Goal: Information Seeking & Learning: Understand process/instructions

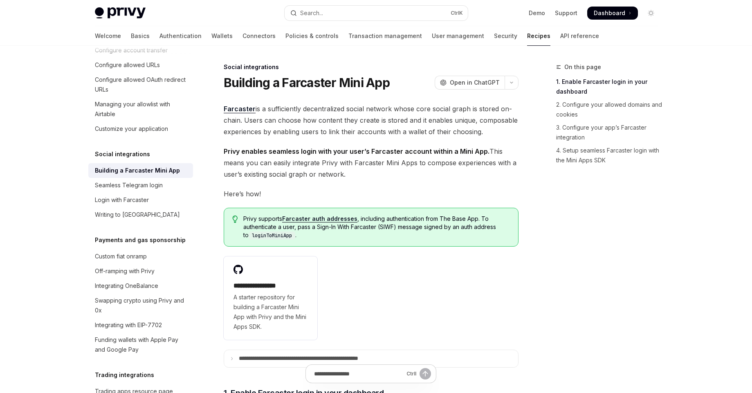
drag, startPoint x: 340, startPoint y: 270, endPoint x: 254, endPoint y: 76, distance: 212.1
copy div "**********"
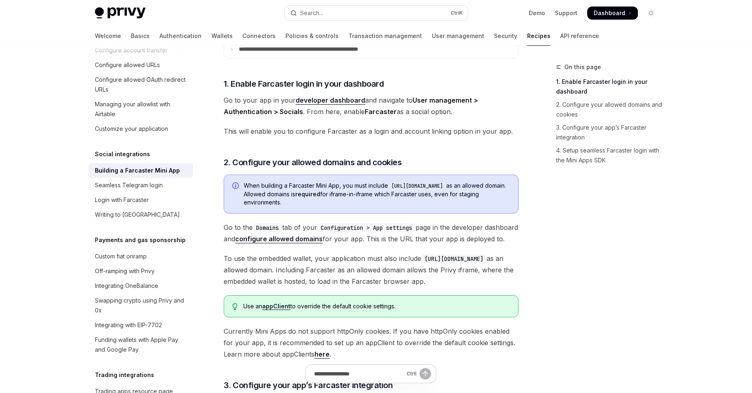
scroll to position [331, 0]
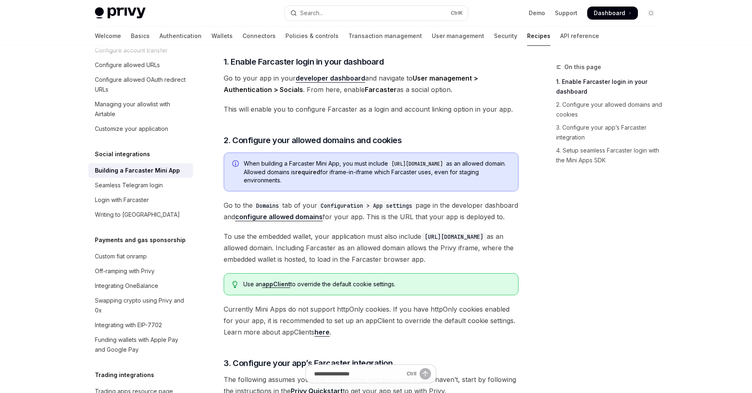
click at [583, 265] on div "On this page 1. Enable Farcaster login in your dashboard 2. Configure your allo…" at bounding box center [602, 227] width 124 height 331
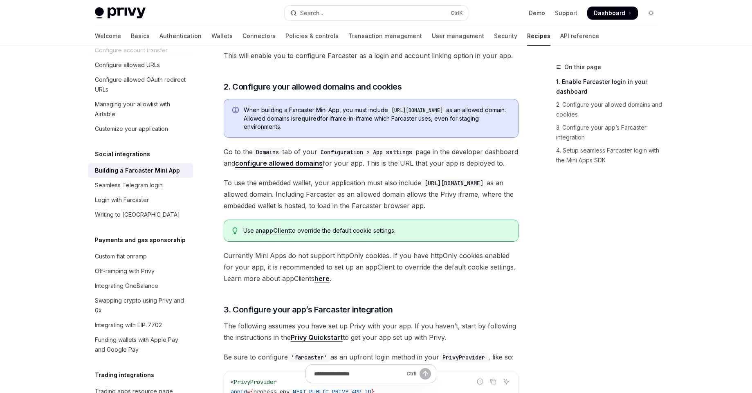
scroll to position [387, 0]
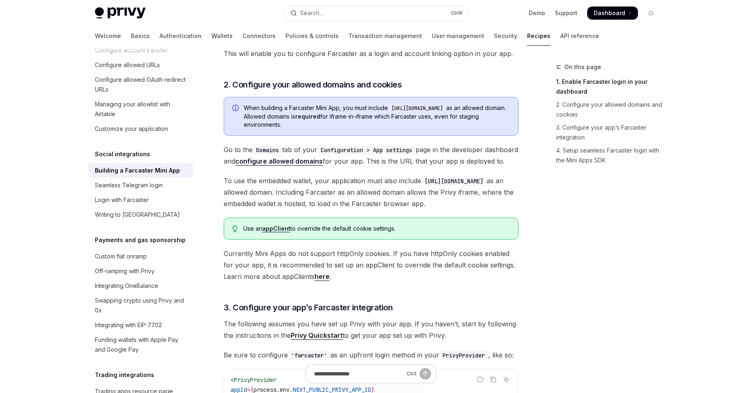
click at [486, 186] on code "[URL][DOMAIN_NAME]" at bounding box center [453, 181] width 65 height 9
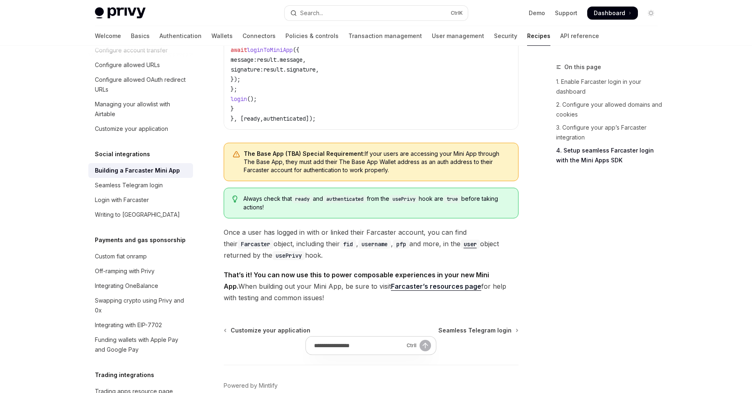
scroll to position [1237, 0]
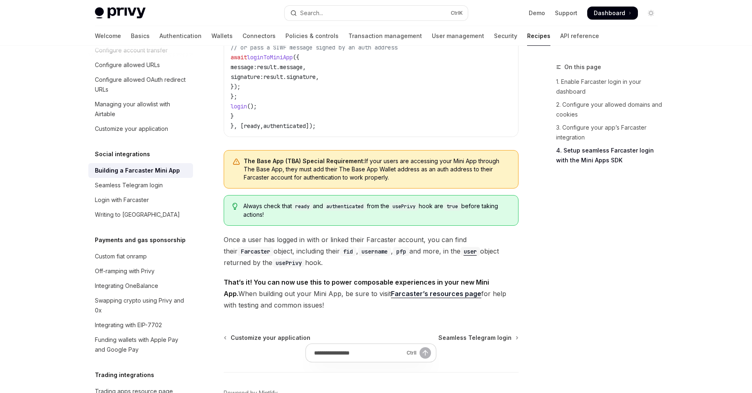
drag, startPoint x: 372, startPoint y: 209, endPoint x: 233, endPoint y: 188, distance: 141.0
click at [233, 188] on div "The Base App (TBA) Special Requirement: If your users are accessing your Mini A…" at bounding box center [371, 169] width 295 height 38
copy span "The Base App (TBA) Special Requirement: If your users are accessing your Mini A…"
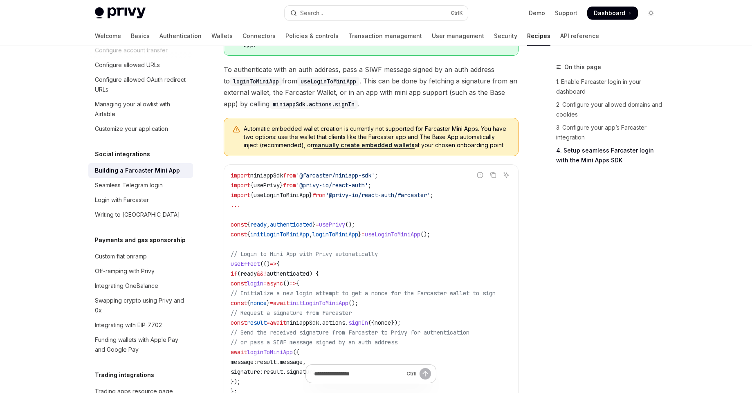
scroll to position [921, 0]
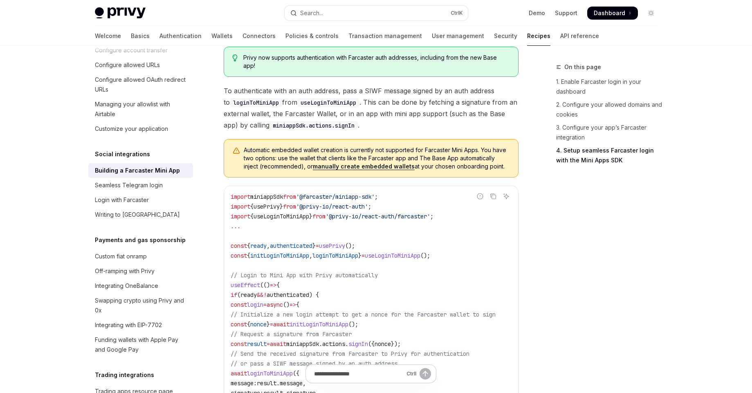
drag, startPoint x: 687, startPoint y: 314, endPoint x: 508, endPoint y: 184, distance: 221.3
click at [189, 179] on div "Overview Authentication Enable SMS and WhatsApp login Guest accounts Use tokens…" at bounding box center [147, 219] width 118 height 347
drag, startPoint x: 510, startPoint y: 190, endPoint x: 238, endPoint y: 174, distance: 273.2
click at [238, 174] on div "Automatic embedded wallet creation is currently not supported for Farcaster Min…" at bounding box center [371, 158] width 295 height 38
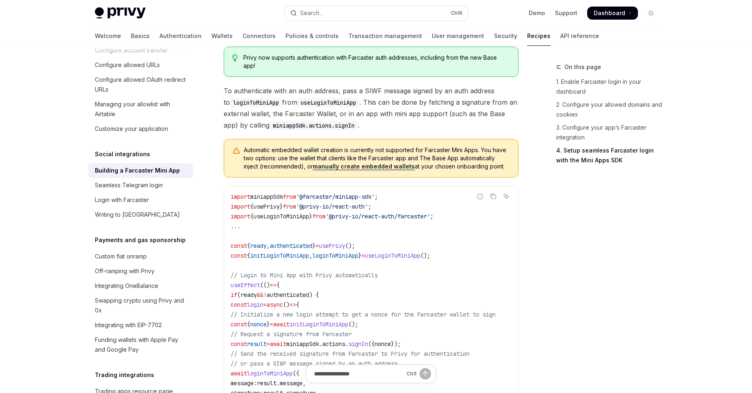
copy span "Automatic embedded wallet creation is currently not supported for Farcaster Min…"
